Goal: Entertainment & Leisure: Consume media (video, audio)

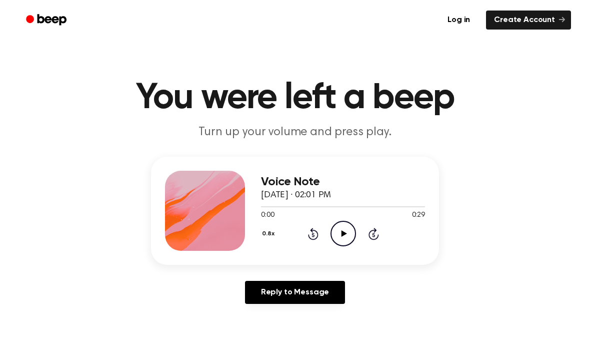
click at [333, 232] on icon "Play Audio" at bounding box center [344, 234] width 26 height 26
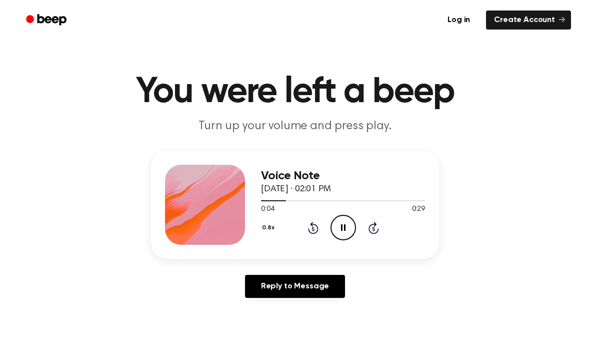
scroll to position [7, 0]
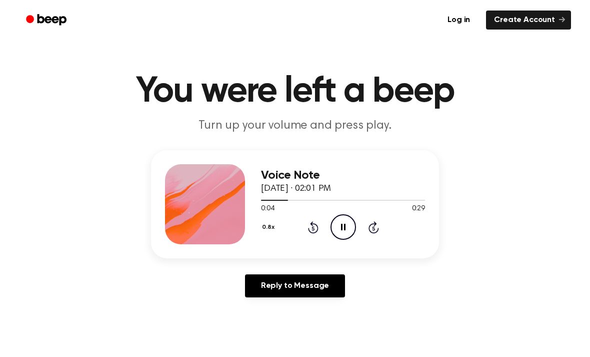
click at [36, 65] on main "You were left a beep Turn up your volume and press play. Voice Note March 3, 20…" at bounding box center [295, 301] width 590 height 617
click at [32, 95] on header "You were left a beep Turn up your volume and press play." at bounding box center [295, 104] width 566 height 61
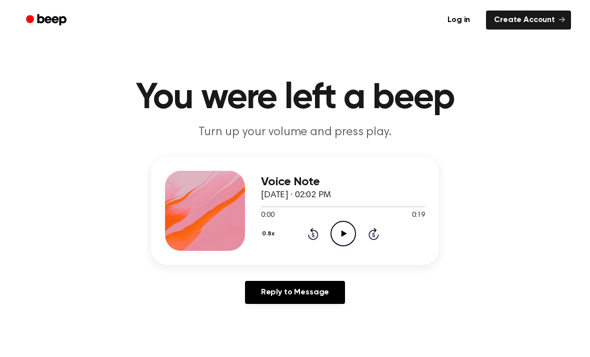
click at [340, 235] on icon "Play Audio" at bounding box center [344, 234] width 26 height 26
click at [346, 234] on icon at bounding box center [344, 233] width 6 height 7
click at [545, 4] on div "Log in Create Account" at bounding box center [295, 20] width 552 height 40
click at [335, 236] on icon "Play Audio" at bounding box center [344, 234] width 26 height 26
click at [342, 232] on icon at bounding box center [344, 233] width 6 height 7
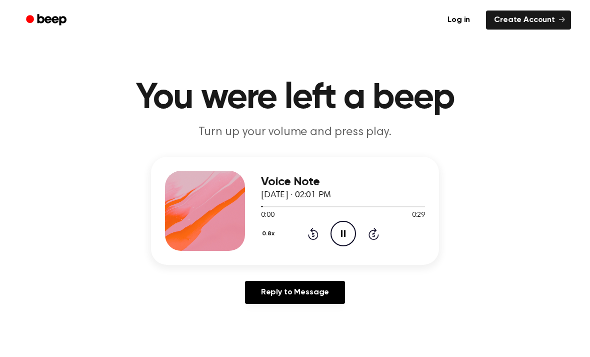
click at [347, 248] on div "Voice Note March 3, 2025 · 02:01 PM 0:00 0:29 Your browser does not support the…" at bounding box center [343, 211] width 164 height 80
click at [346, 238] on icon "Pause Audio" at bounding box center [344, 234] width 26 height 26
click at [345, 234] on icon at bounding box center [344, 233] width 6 height 7
click at [346, 234] on icon "Play Audio" at bounding box center [344, 234] width 26 height 26
click at [345, 234] on icon at bounding box center [344, 233] width 6 height 7
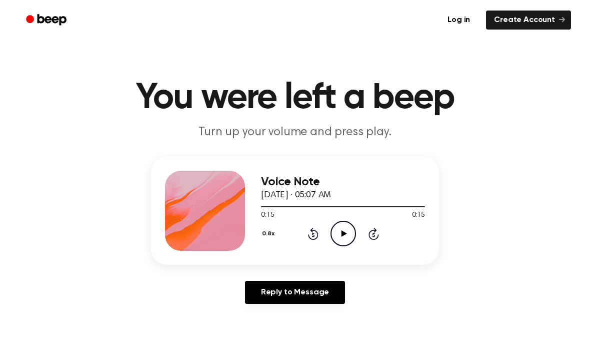
click at [339, 228] on icon "Play Audio" at bounding box center [344, 234] width 26 height 26
click at [343, 231] on icon "Play Audio" at bounding box center [344, 234] width 26 height 26
click at [375, 11] on ul "Log in Create Account" at bounding box center [328, 20] width 488 height 23
click at [346, 243] on icon "Play Audio" at bounding box center [344, 234] width 26 height 26
click at [576, 47] on main "You were left a beep Turn up your volume and press play. Voice Note March 3, 20…" at bounding box center [295, 308] width 590 height 617
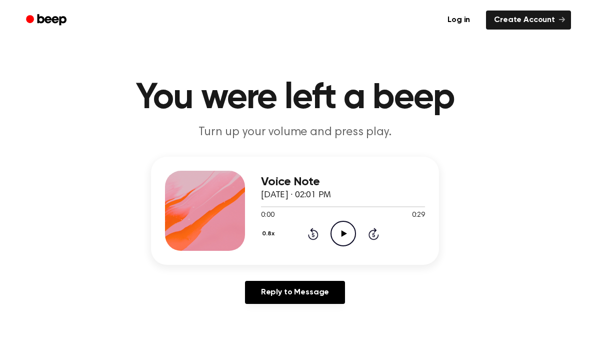
click at [345, 238] on icon "Play Audio" at bounding box center [344, 234] width 26 height 26
click at [107, 5] on div "Log in Create Account" at bounding box center [295, 20] width 552 height 40
click at [347, 231] on icon "Play Audio" at bounding box center [344, 234] width 26 height 26
click at [344, 237] on icon "Play Audio" at bounding box center [344, 234] width 26 height 26
click at [342, 240] on icon "Play Audio" at bounding box center [344, 234] width 26 height 26
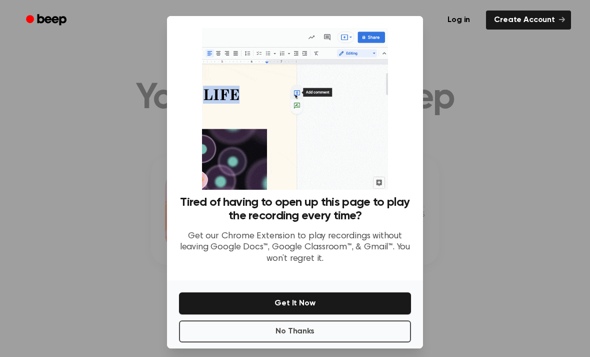
click at [455, 150] on div at bounding box center [295, 178] width 590 height 357
click at [319, 342] on button "No Thanks" at bounding box center [295, 331] width 232 height 22
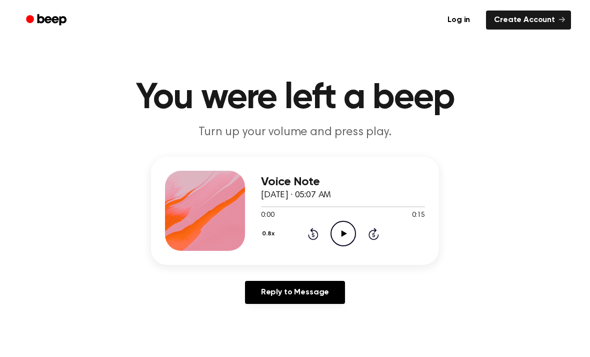
click at [345, 234] on icon at bounding box center [344, 233] width 6 height 7
click at [351, 236] on icon "Pause Audio" at bounding box center [344, 234] width 26 height 26
click at [346, 239] on icon "Play Audio" at bounding box center [344, 234] width 26 height 26
click at [353, 231] on icon "Pause Audio" at bounding box center [344, 234] width 26 height 26
click at [350, 239] on icon "Play Audio" at bounding box center [344, 234] width 26 height 26
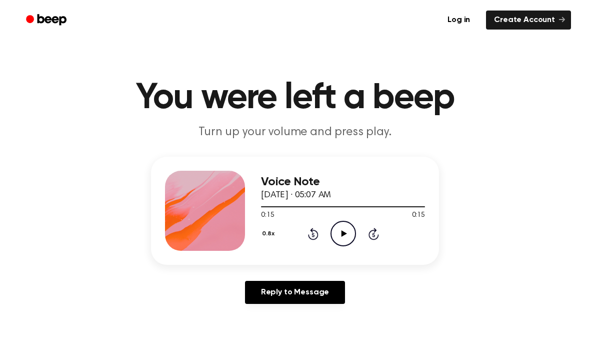
click at [113, 14] on ul "Log in Create Account" at bounding box center [328, 20] width 488 height 23
click at [218, 6] on div "Log in Create Account" at bounding box center [295, 20] width 552 height 40
click at [336, 229] on icon "Play Audio" at bounding box center [344, 234] width 26 height 26
click at [347, 234] on icon "Play Audio" at bounding box center [344, 234] width 26 height 26
click at [346, 234] on icon "Play Audio" at bounding box center [344, 234] width 26 height 26
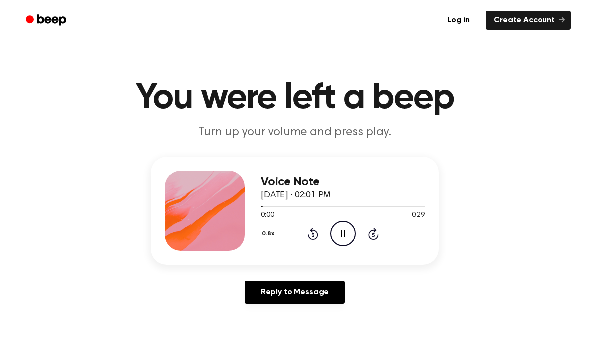
click at [346, 237] on icon "Pause Audio" at bounding box center [344, 234] width 26 height 26
click at [343, 232] on icon at bounding box center [344, 233] width 6 height 7
click at [353, 234] on icon "Play Audio" at bounding box center [344, 234] width 26 height 26
click at [344, 228] on icon "Play Audio" at bounding box center [344, 234] width 26 height 26
click at [301, 1] on div "Log in Create Account" at bounding box center [295, 20] width 552 height 40
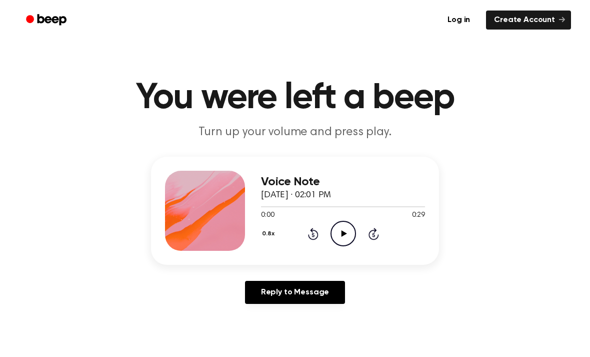
click at [345, 233] on icon at bounding box center [344, 233] width 6 height 7
click at [345, 239] on icon "Play Audio" at bounding box center [344, 234] width 26 height 26
click at [348, 236] on icon "Play Audio" at bounding box center [344, 234] width 26 height 26
click at [345, 233] on icon at bounding box center [344, 233] width 6 height 7
click at [346, 229] on icon "Play Audio" at bounding box center [344, 234] width 26 height 26
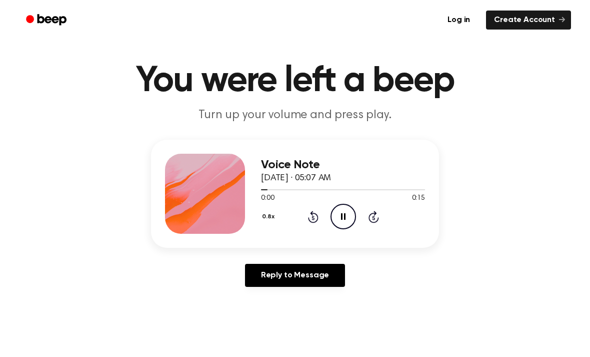
scroll to position [18, 0]
